Goal: Transaction & Acquisition: Book appointment/travel/reservation

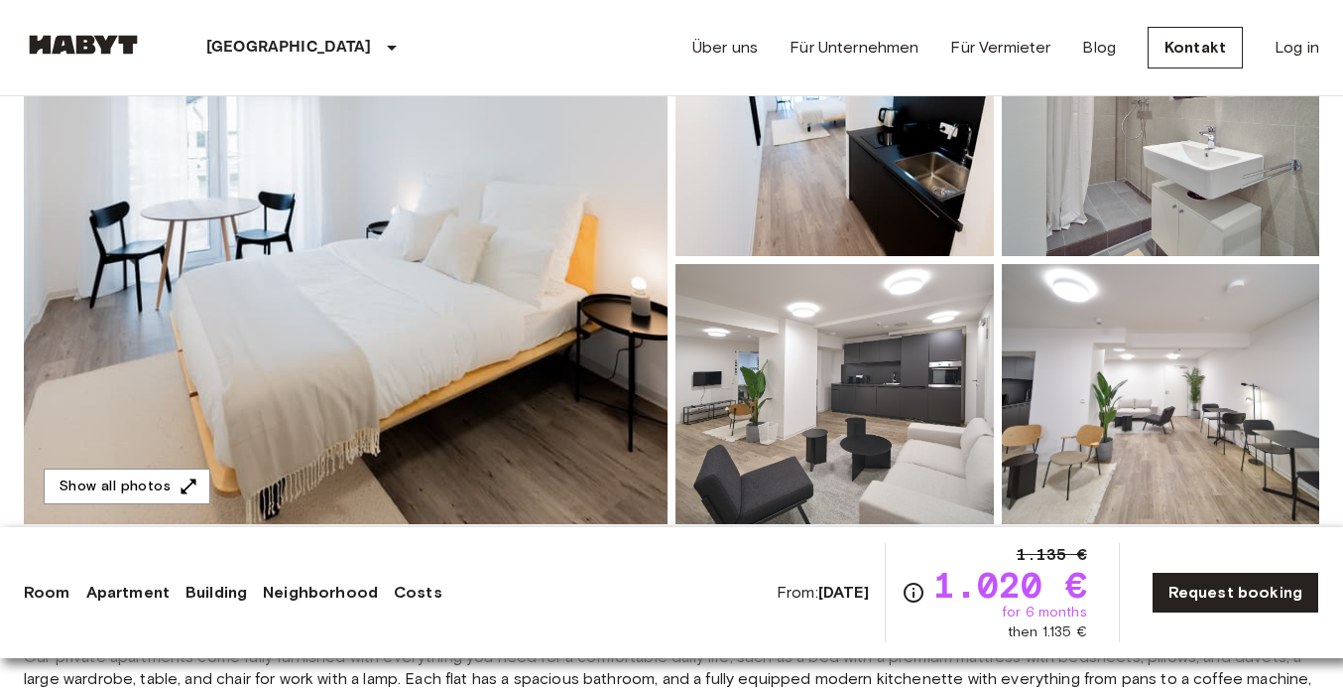
scroll to position [344, 0]
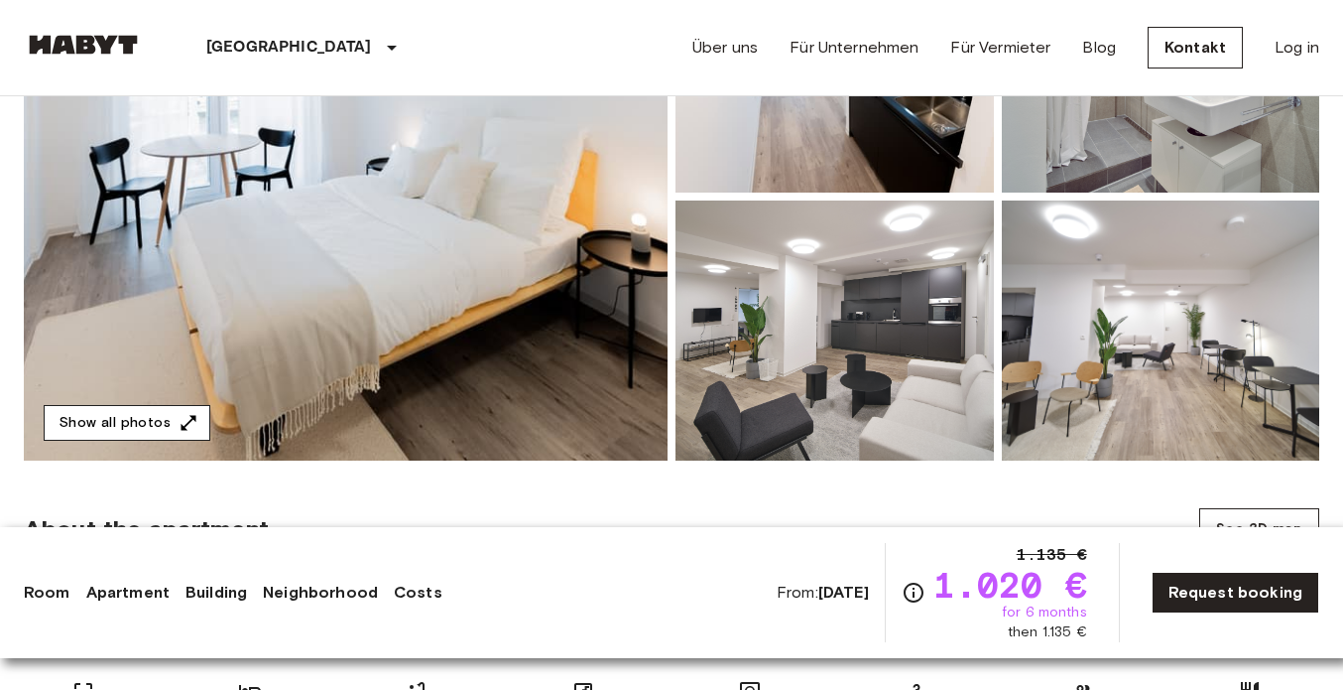
click at [184, 429] on icon "button" at bounding box center [189, 423] width 20 height 20
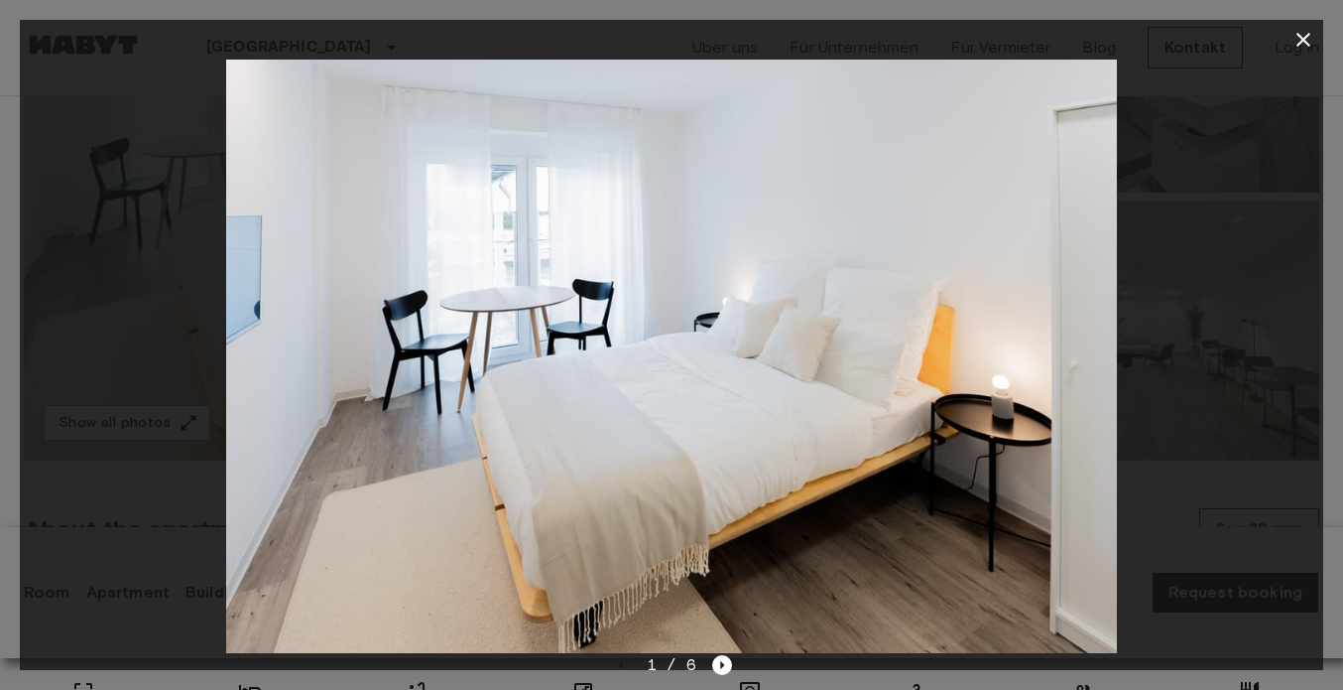
click at [136, 427] on div at bounding box center [672, 356] width 1304 height 593
click at [722, 670] on icon "Next image" at bounding box center [722, 665] width 20 height 20
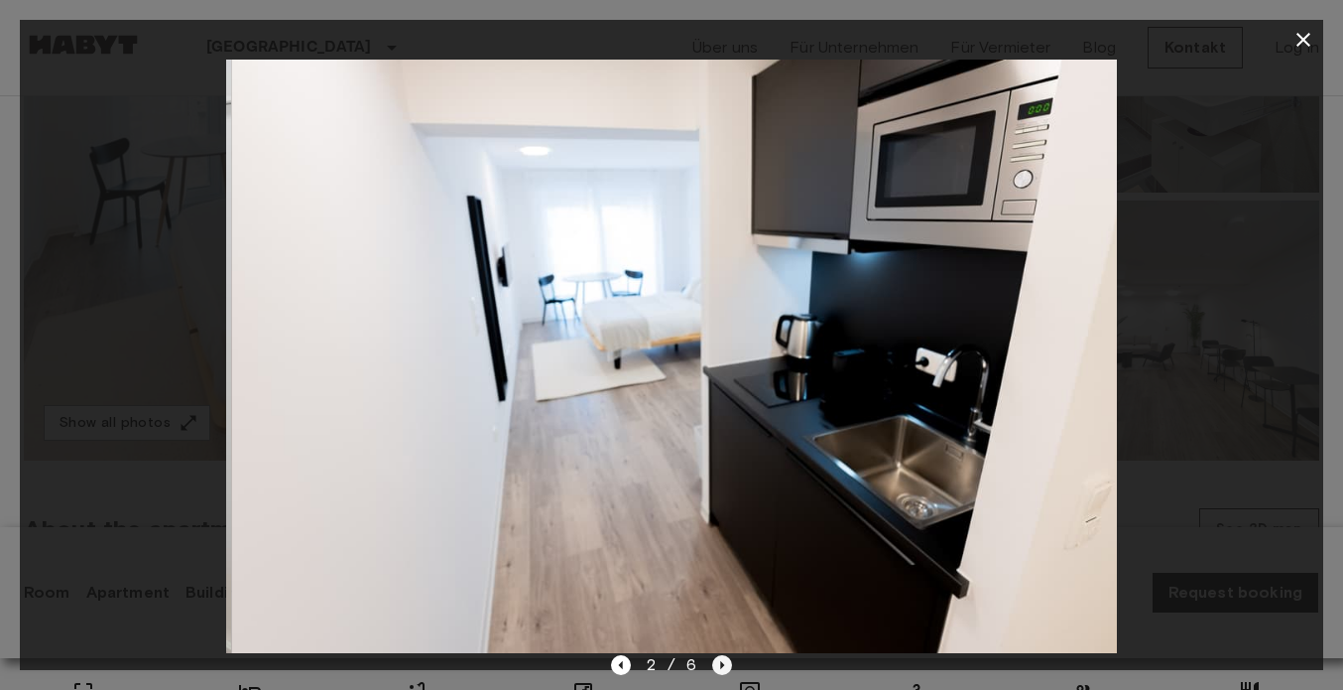
click at [722, 670] on icon "Next image" at bounding box center [722, 665] width 20 height 20
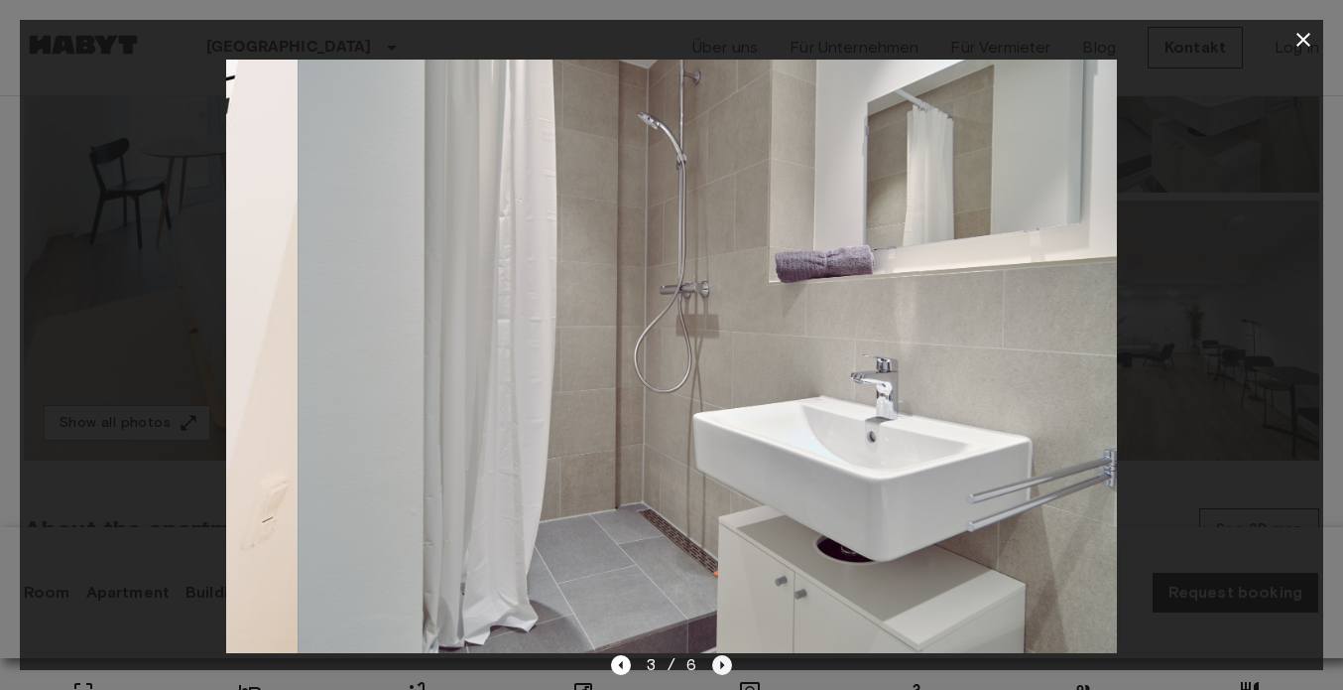
click at [722, 670] on icon "Next image" at bounding box center [722, 665] width 20 height 20
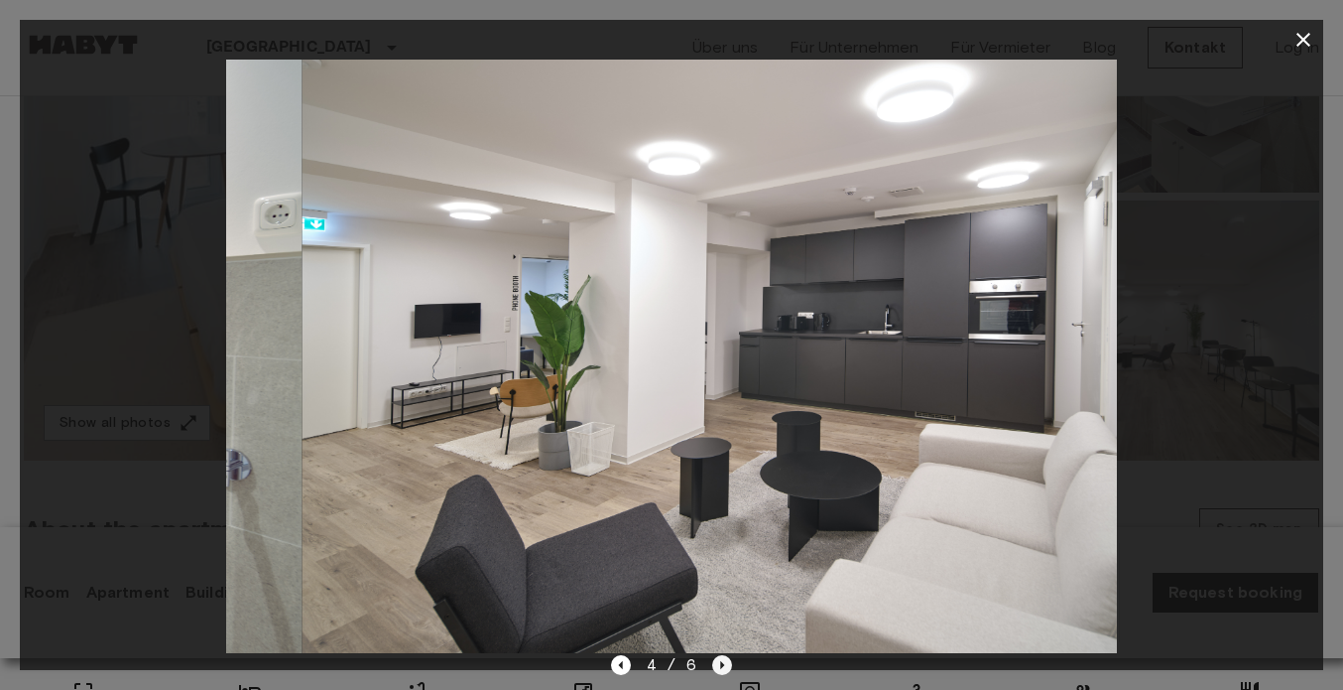
click at [722, 670] on icon "Next image" at bounding box center [722, 665] width 20 height 20
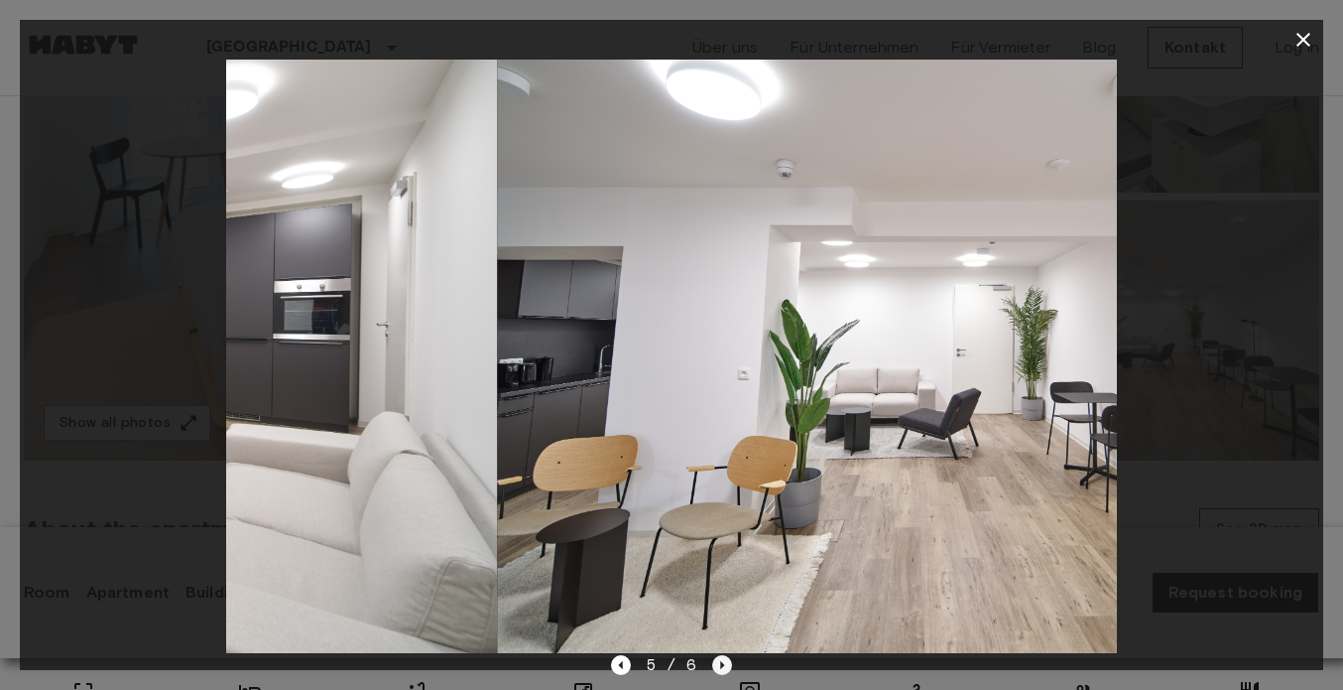
click at [722, 670] on icon "Next image" at bounding box center [722, 665] width 20 height 20
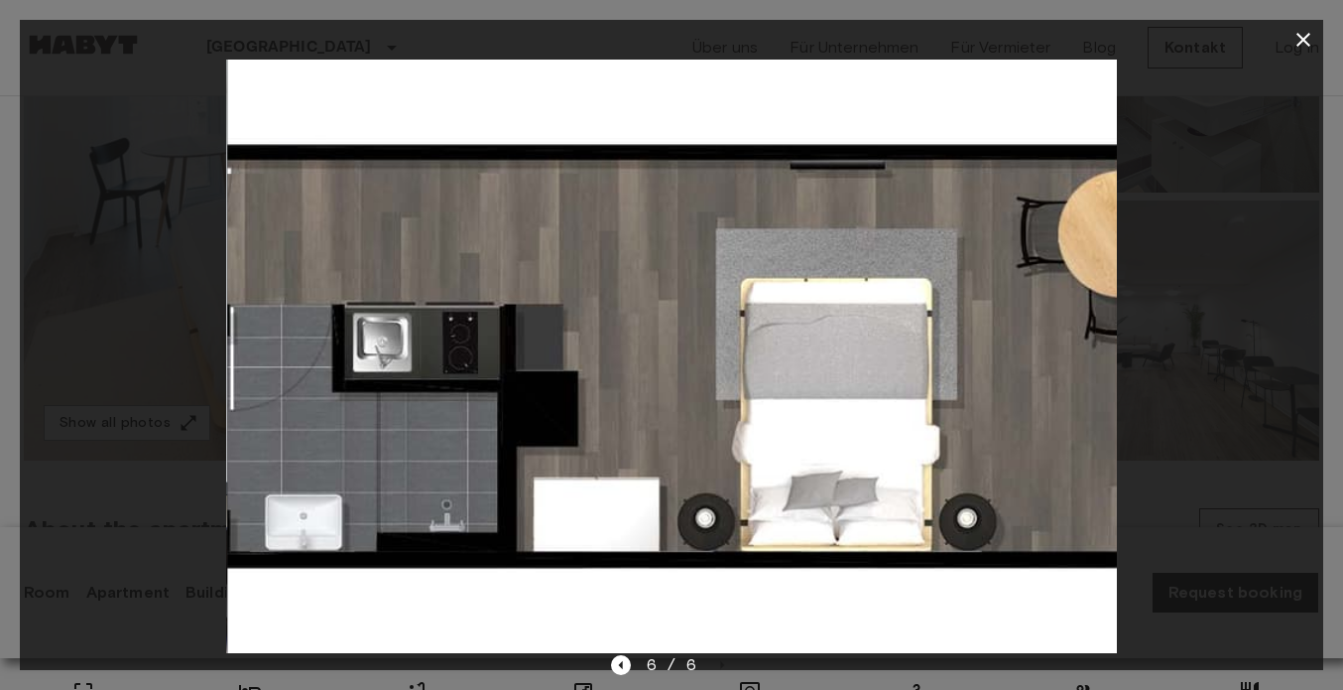
click at [1307, 37] on icon "button" at bounding box center [1304, 40] width 24 height 24
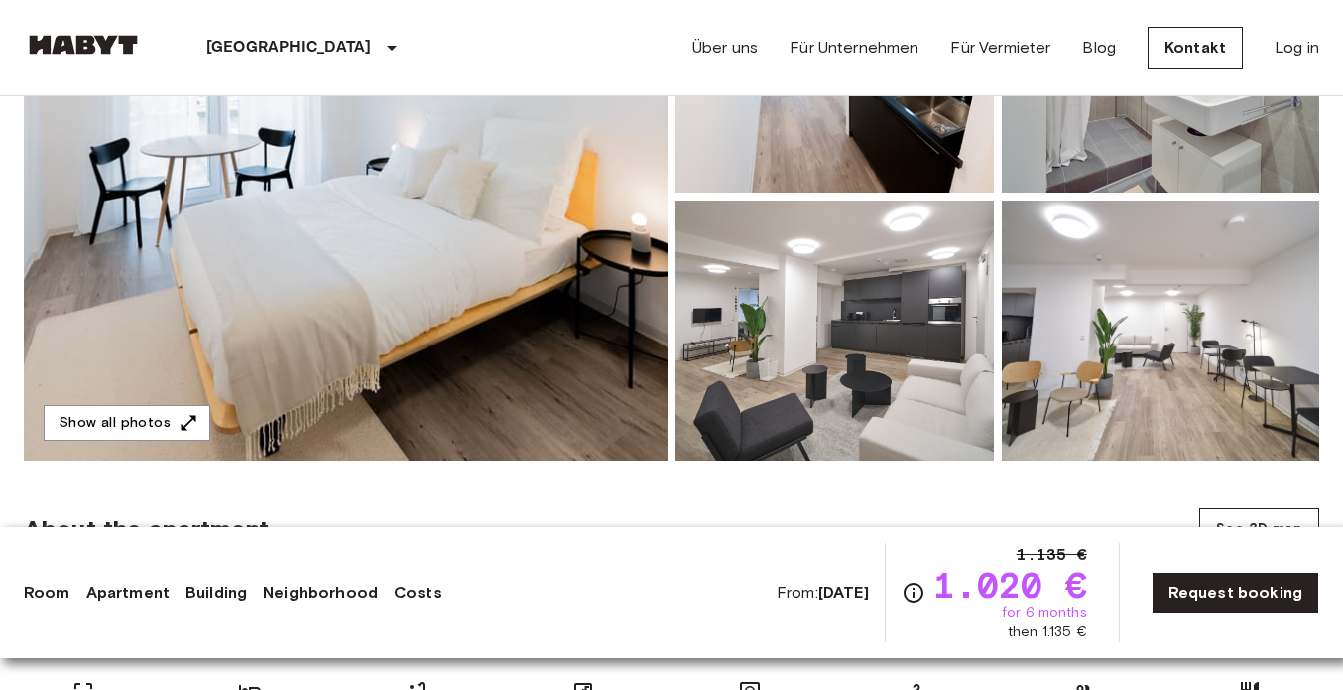
click at [1307, 37] on link "Log in" at bounding box center [1297, 48] width 45 height 24
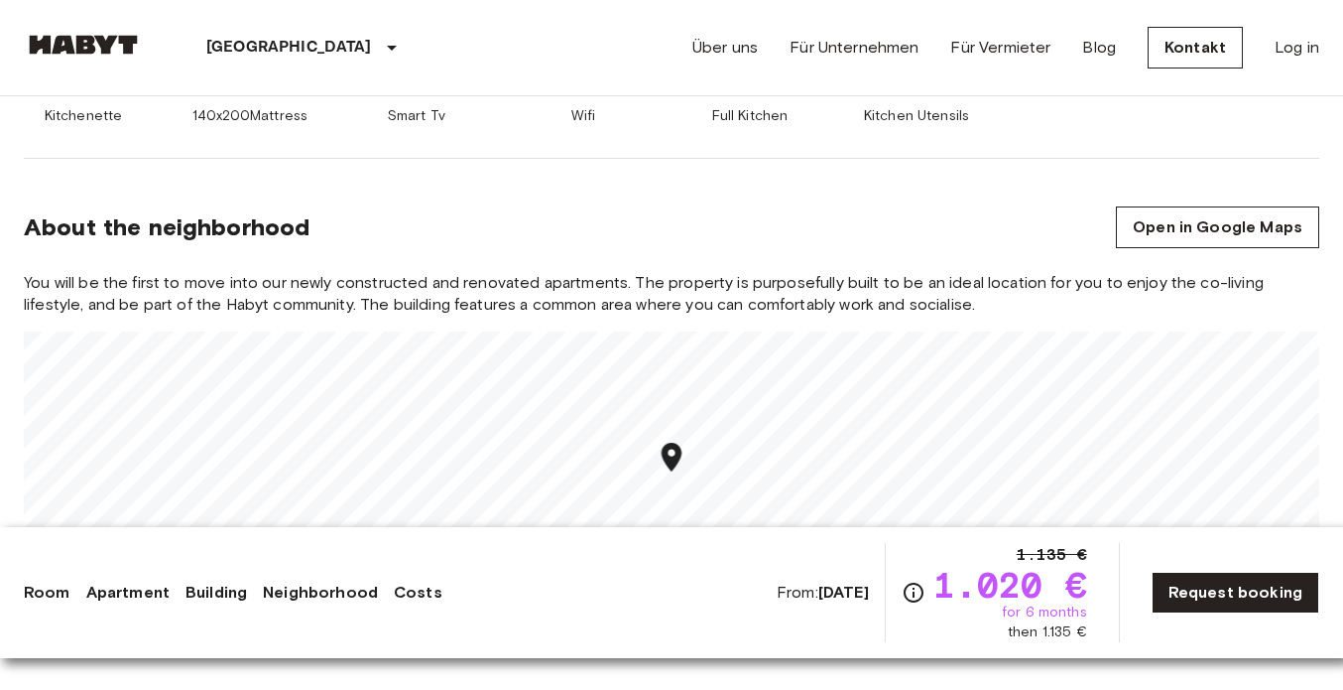
scroll to position [1185, 0]
